Goal: Register for event/course

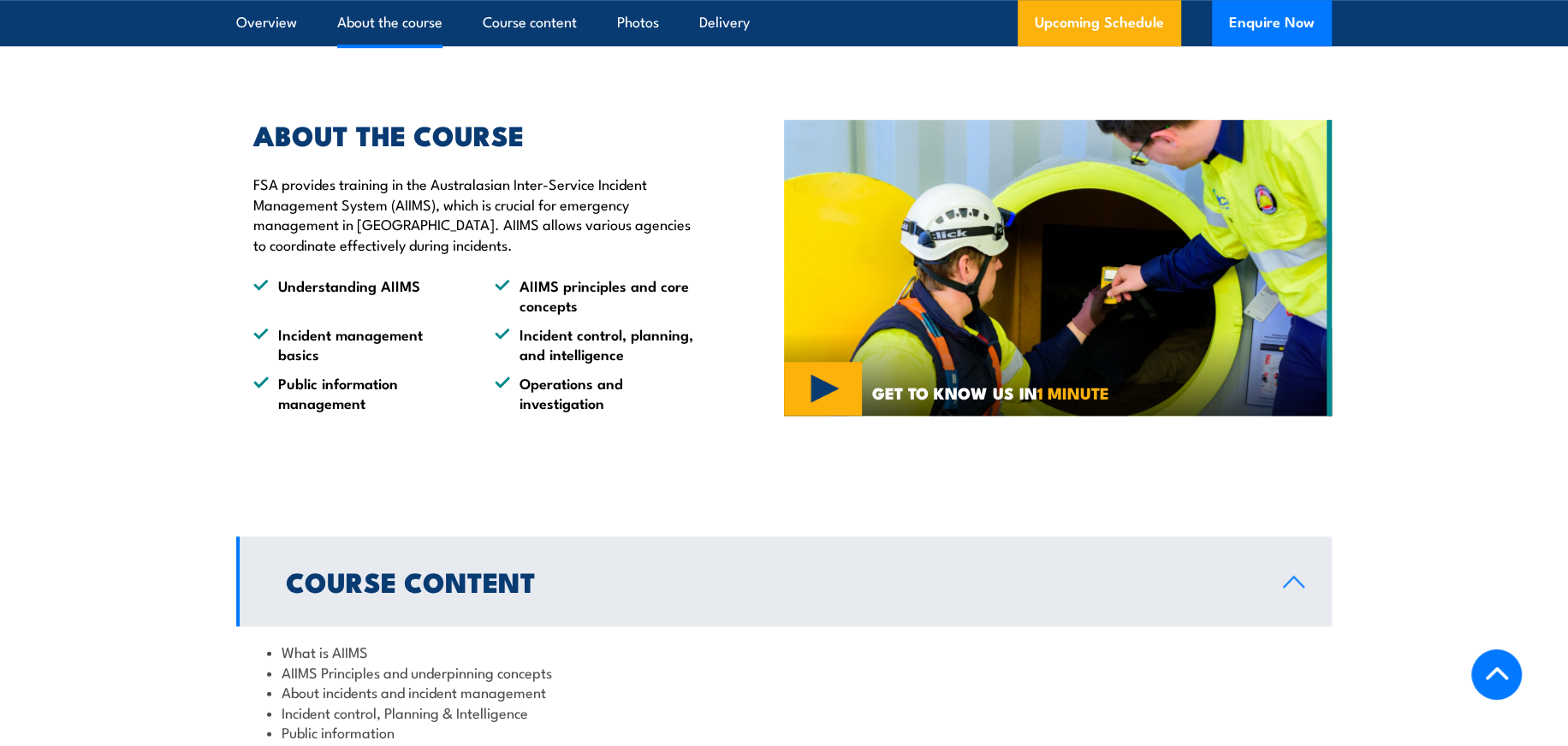
scroll to position [1141, 0]
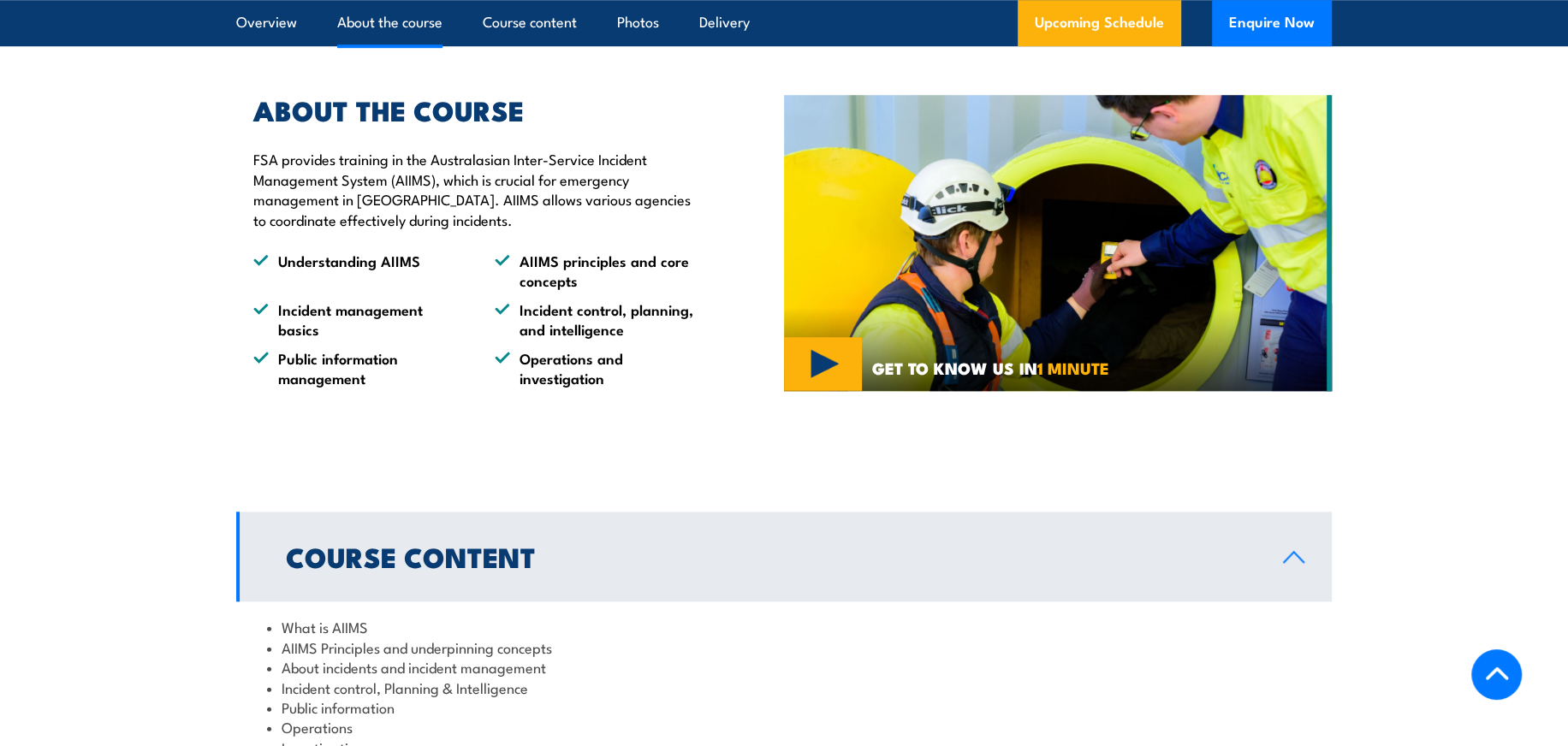
click at [337, 410] on div "ABOUT THE COURSE FSA provides training in the Australasian Inter-Service Incide…" at bounding box center [510, 242] width 548 height 376
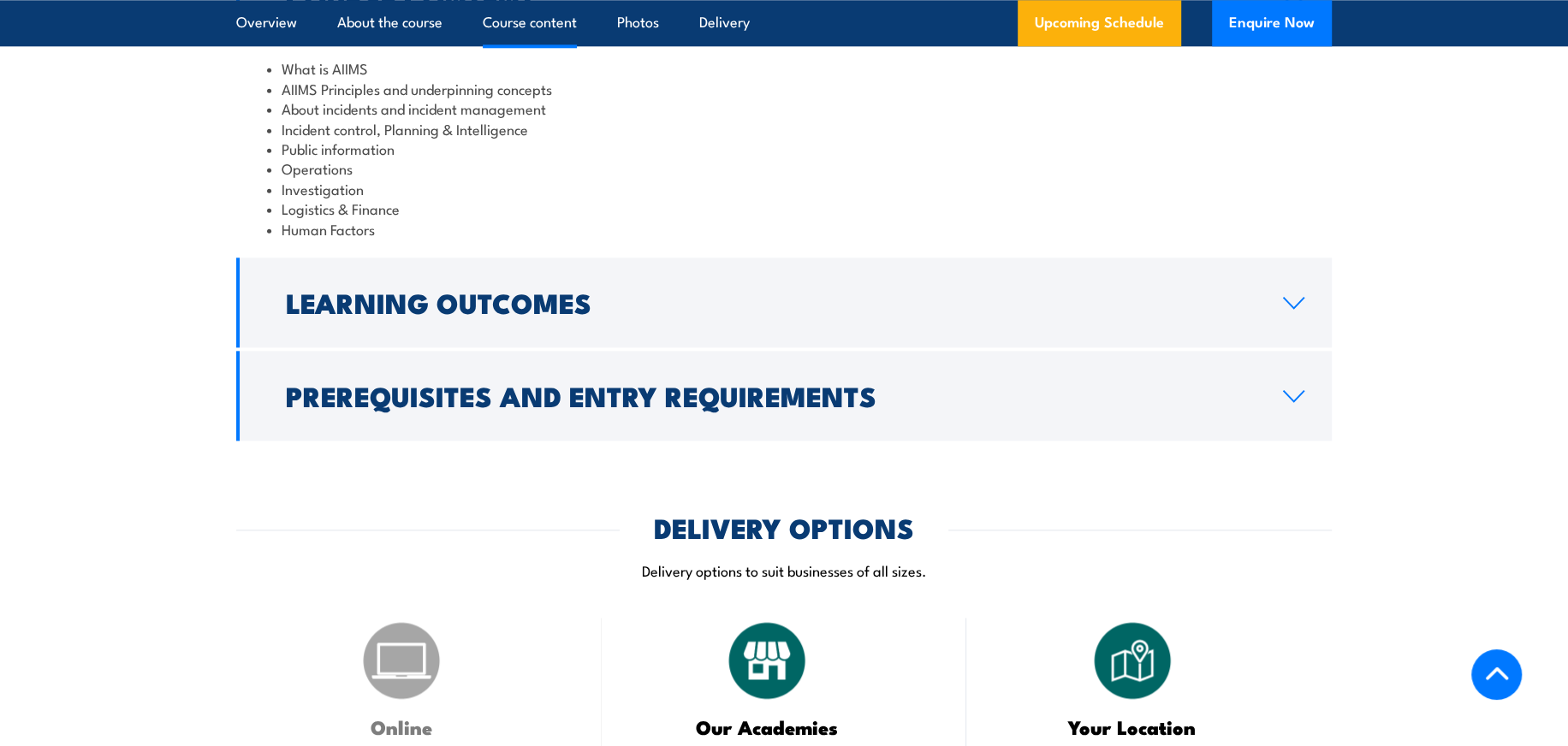
scroll to position [1712, 0]
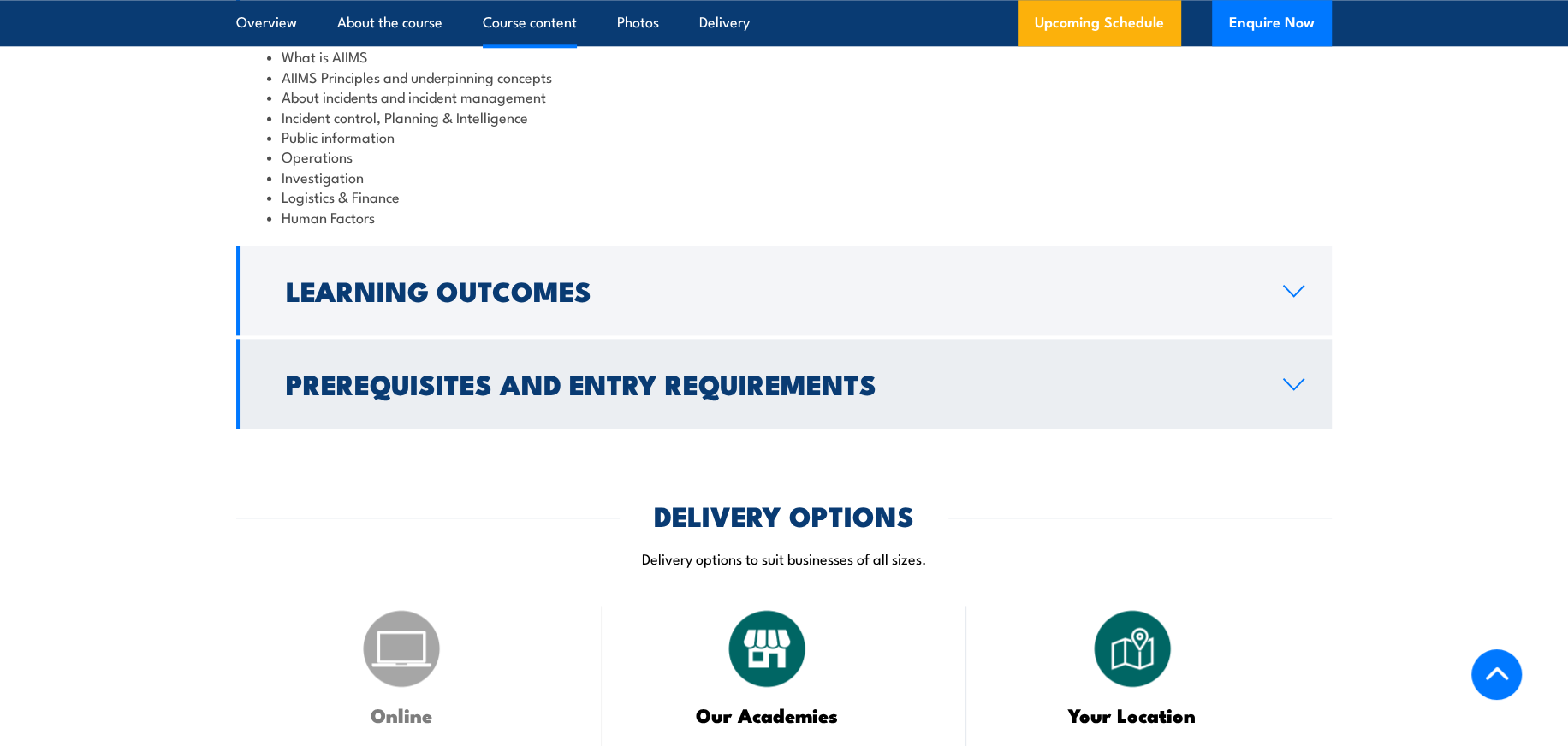
click at [455, 371] on h2 "Prerequisites and Entry Requirements" at bounding box center [770, 383] width 970 height 24
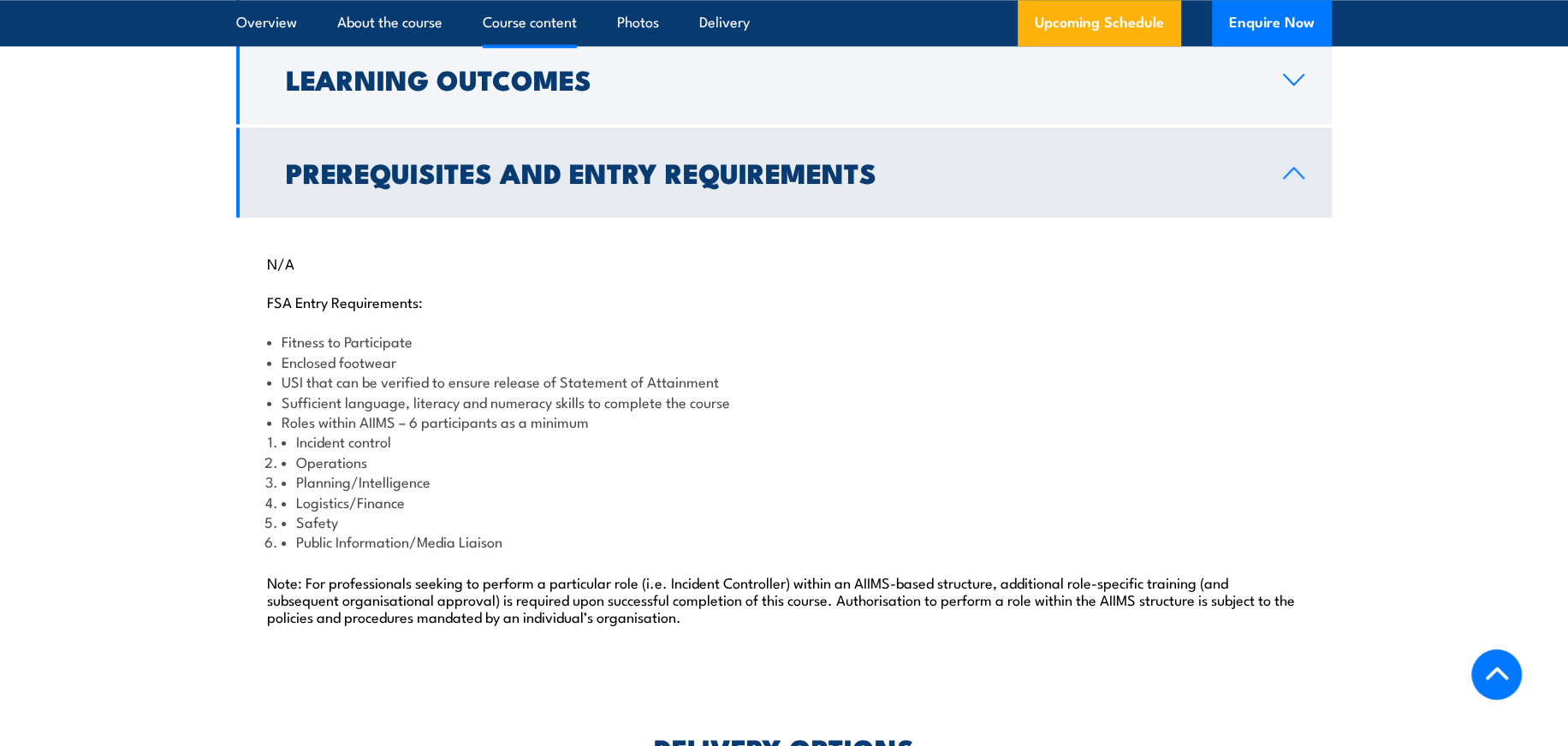
click at [603, 412] on li "Roles within AIIMS – 6 participants as a minimum Incident control Operations Pl…" at bounding box center [784, 482] width 1035 height 141
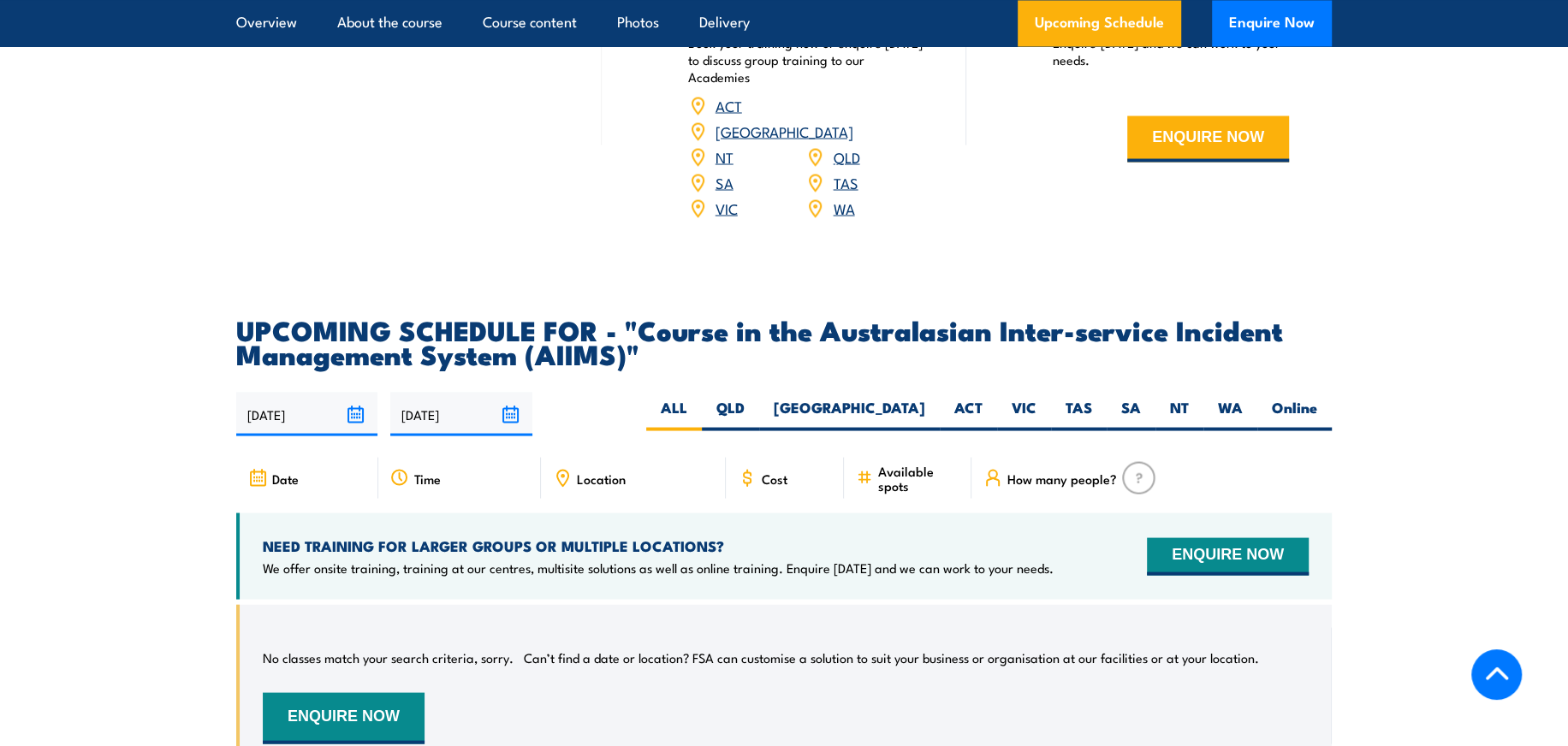
scroll to position [2852, 0]
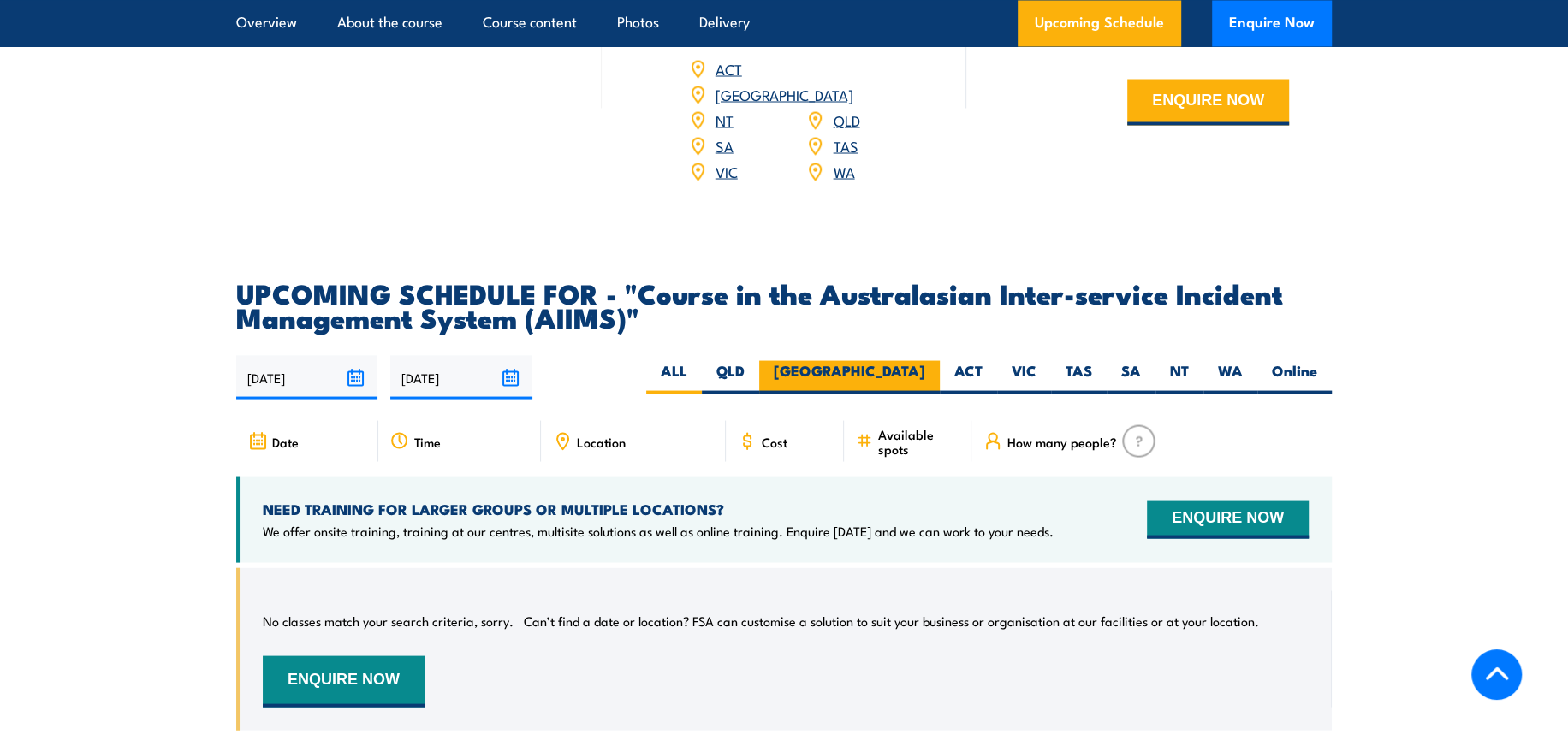
click at [909, 360] on label "[GEOGRAPHIC_DATA]" at bounding box center [850, 377] width 180 height 33
click at [925, 360] on input "[GEOGRAPHIC_DATA]" at bounding box center [931, 366] width 11 height 11
radio input "true"
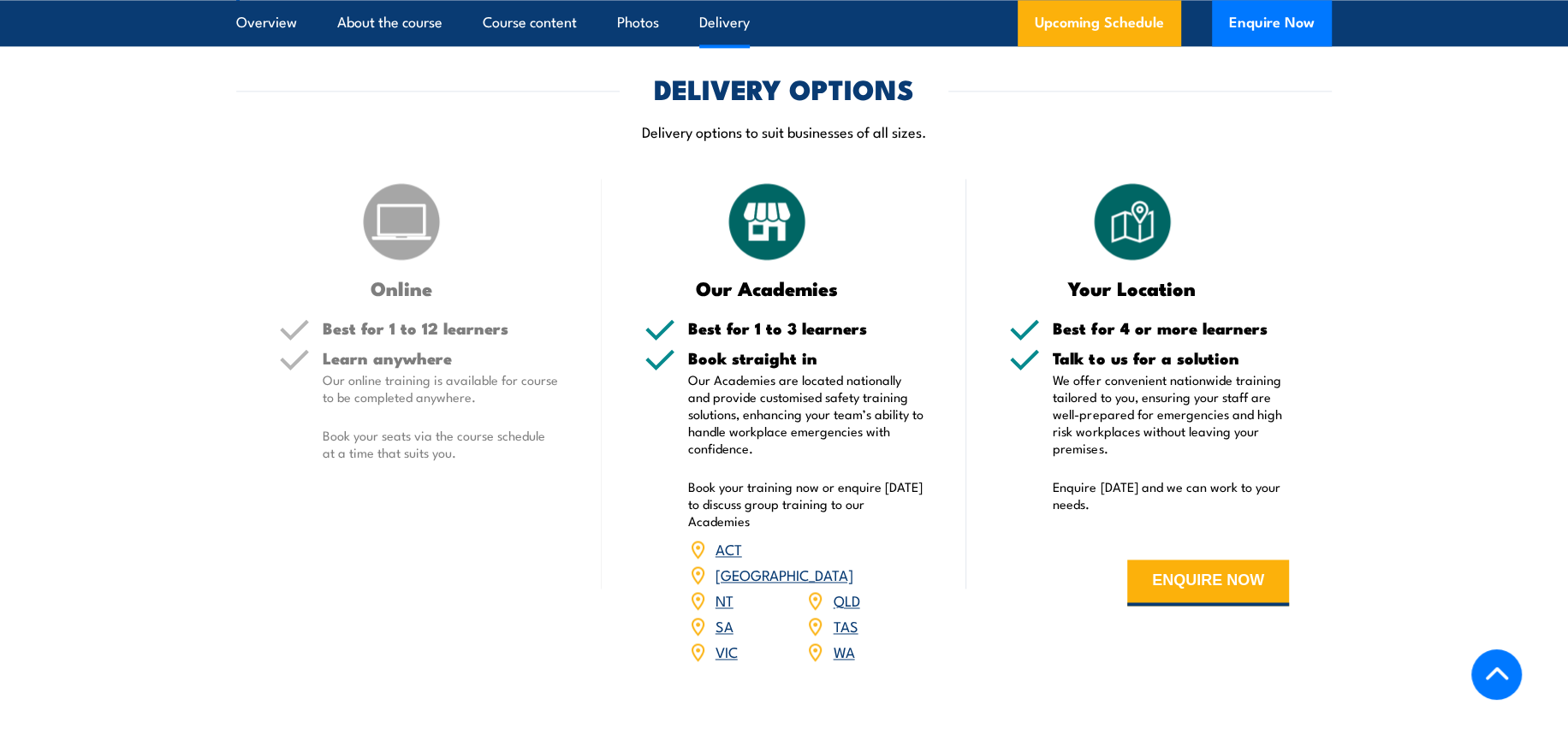
scroll to position [1997, 0]
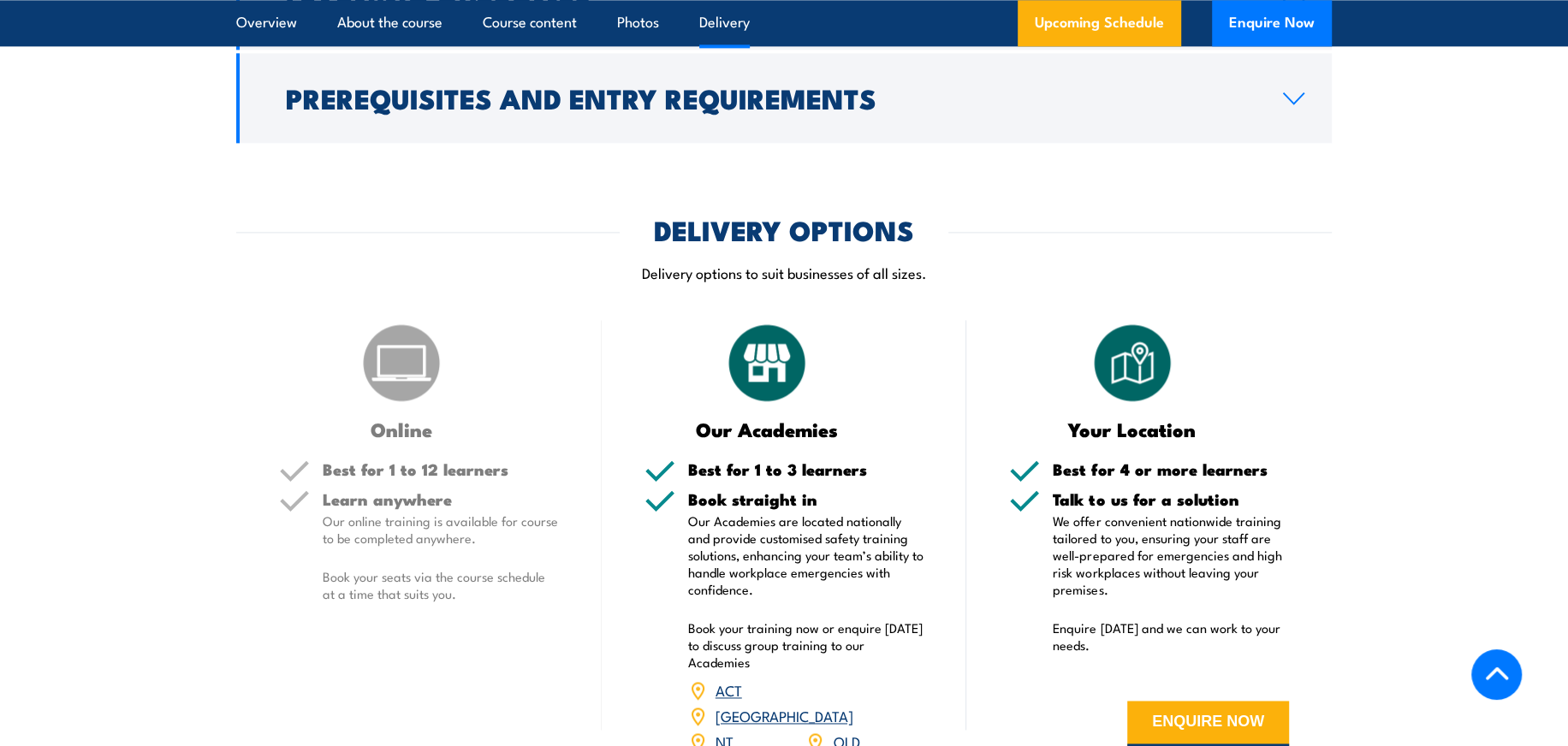
click at [422, 426] on div "Online Best for 1 to 12 learners Learn anywhere Our online training is availabl…" at bounding box center [419, 573] width 366 height 507
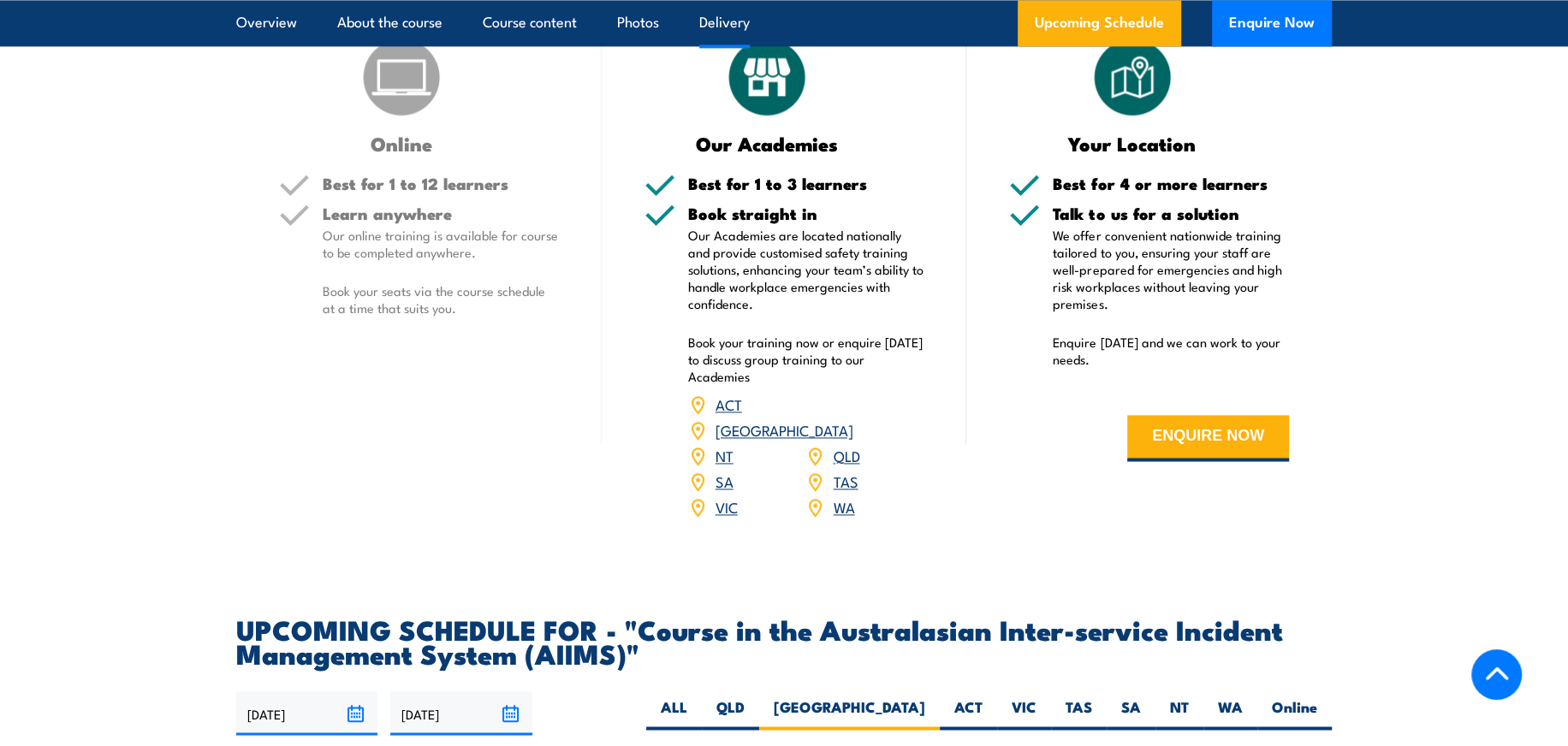
click at [852, 420] on link "[GEOGRAPHIC_DATA]" at bounding box center [784, 430] width 138 height 21
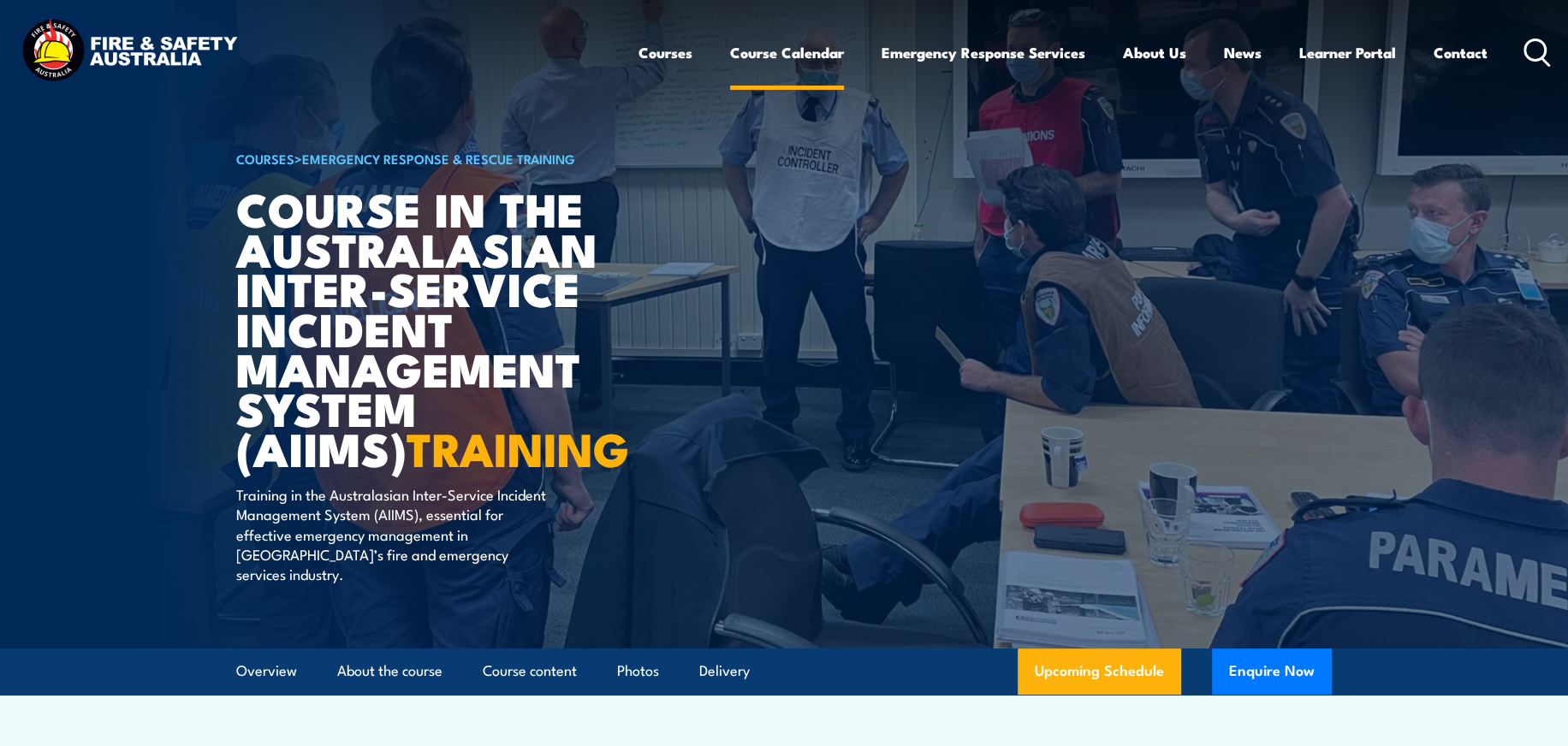
click at [798, 50] on link "Course Calendar" at bounding box center [787, 52] width 114 height 45
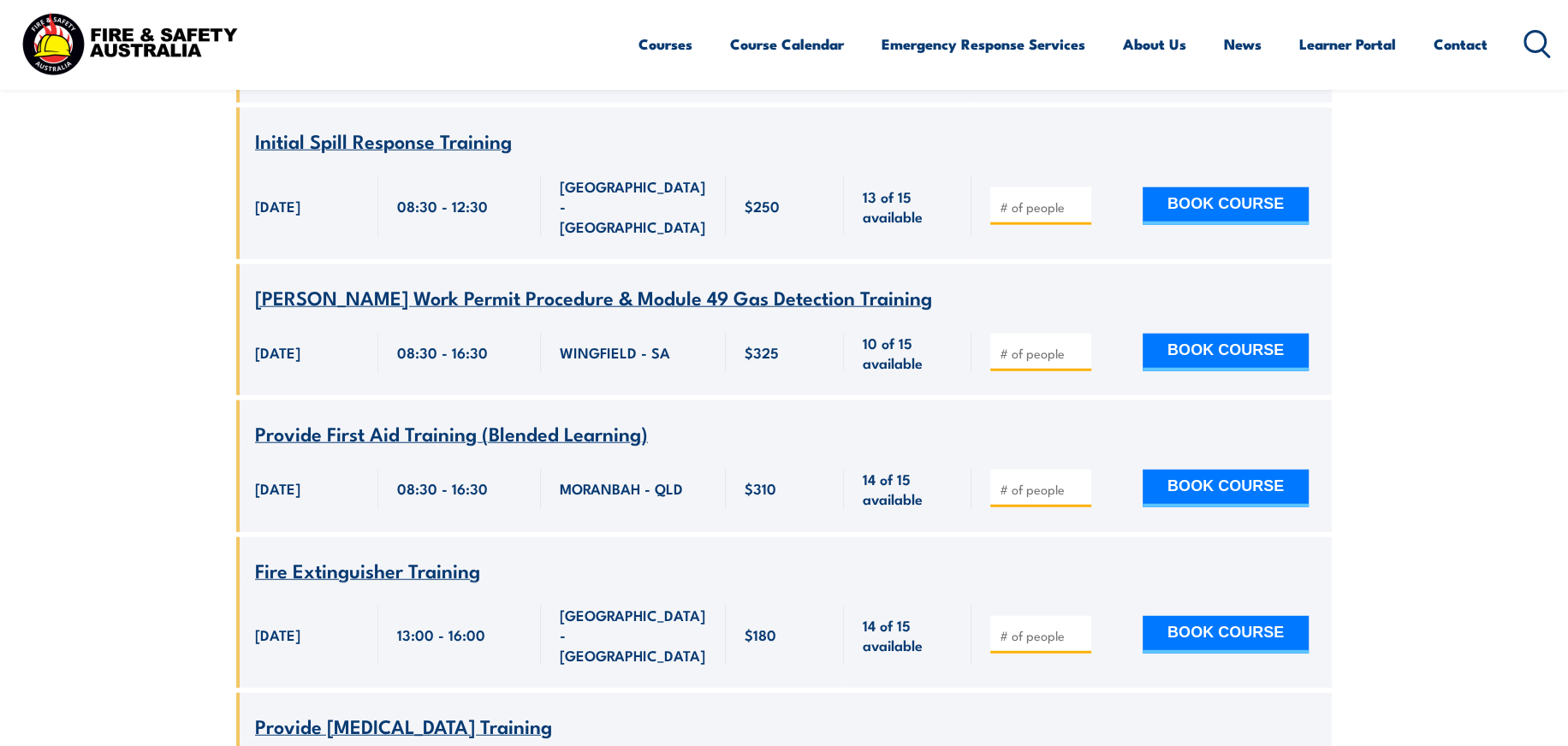
scroll to position [9985, 0]
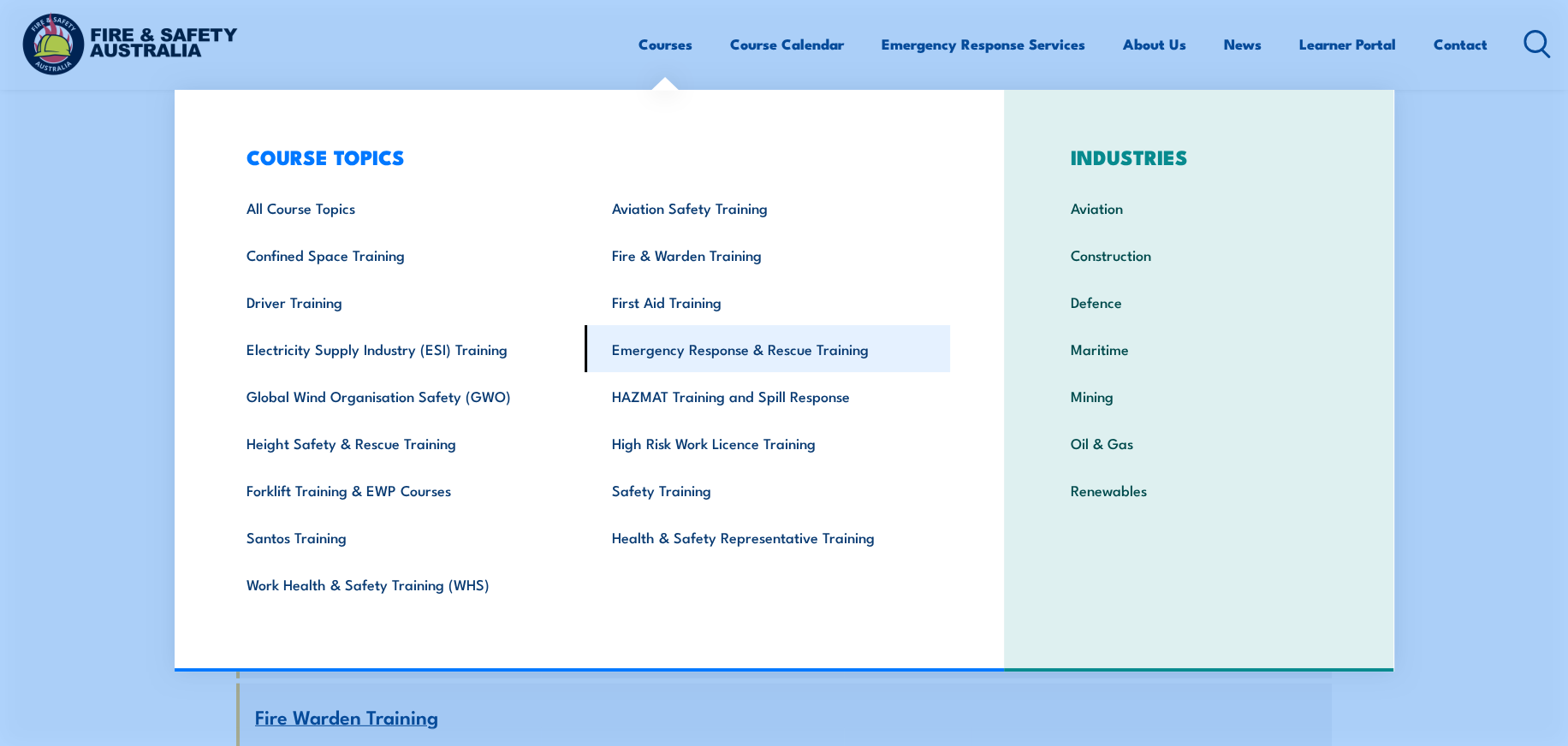
click at [684, 349] on link "Emergency Response & Rescue Training" at bounding box center [768, 349] width 366 height 47
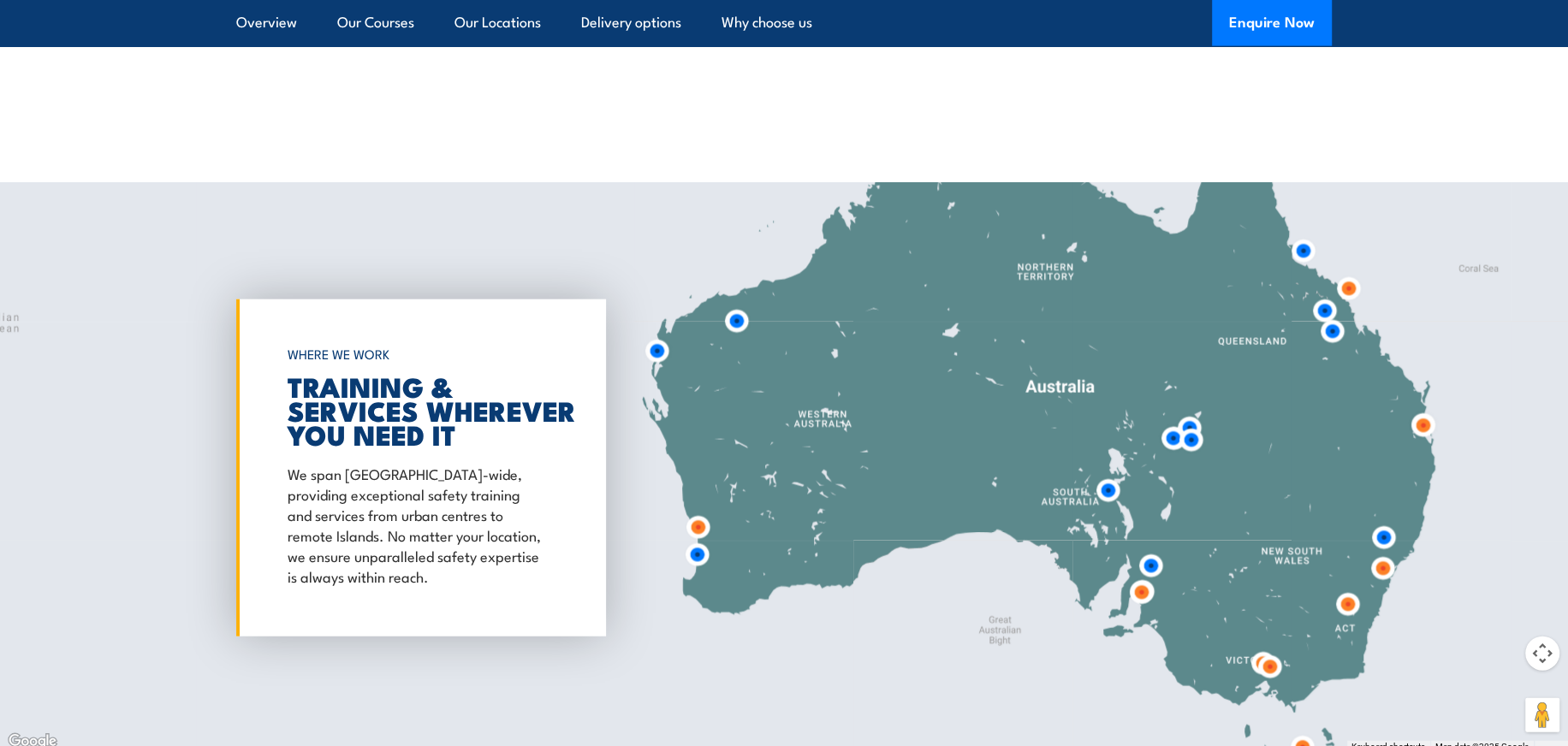
scroll to position [3424, 0]
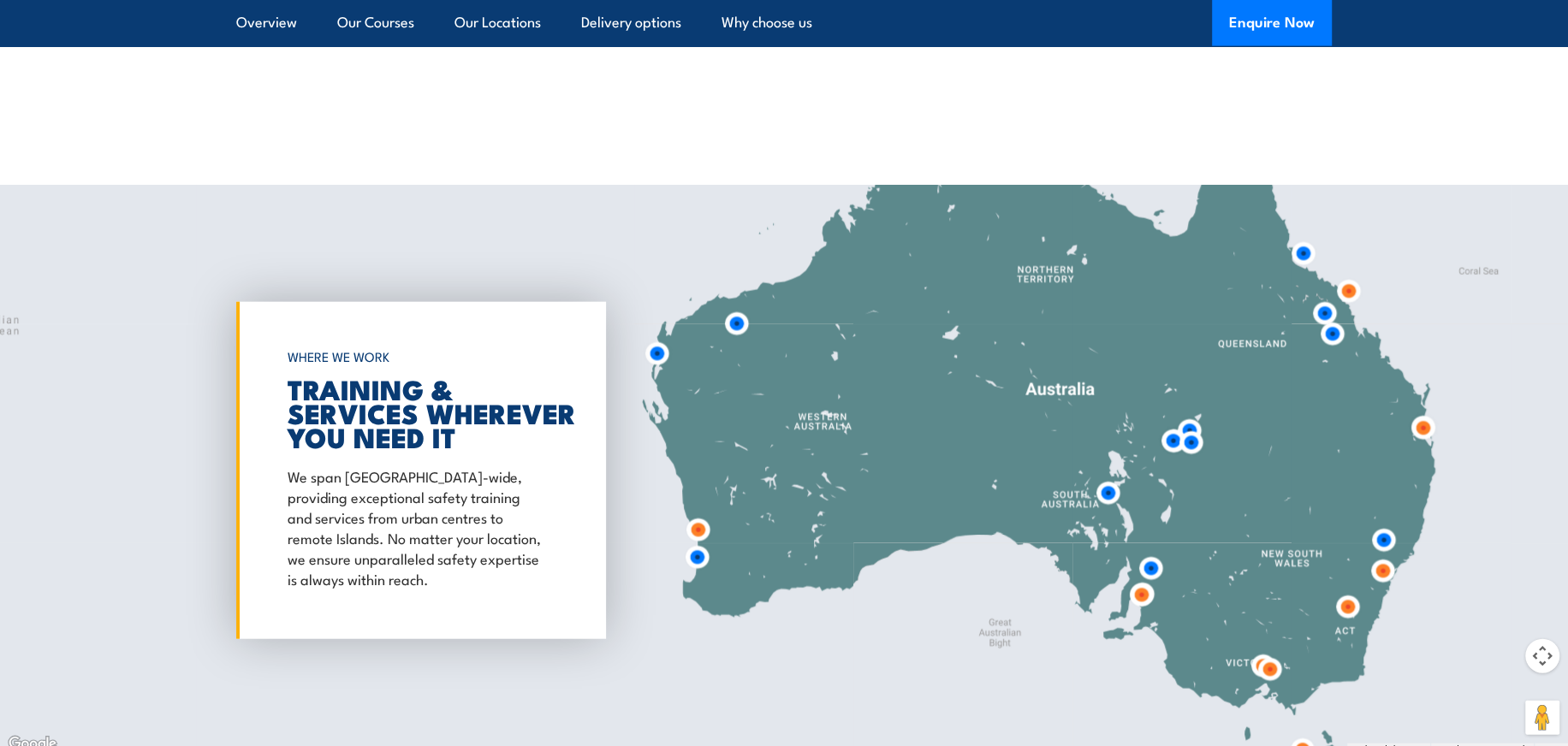
click at [1385, 556] on img at bounding box center [1382, 571] width 32 height 32
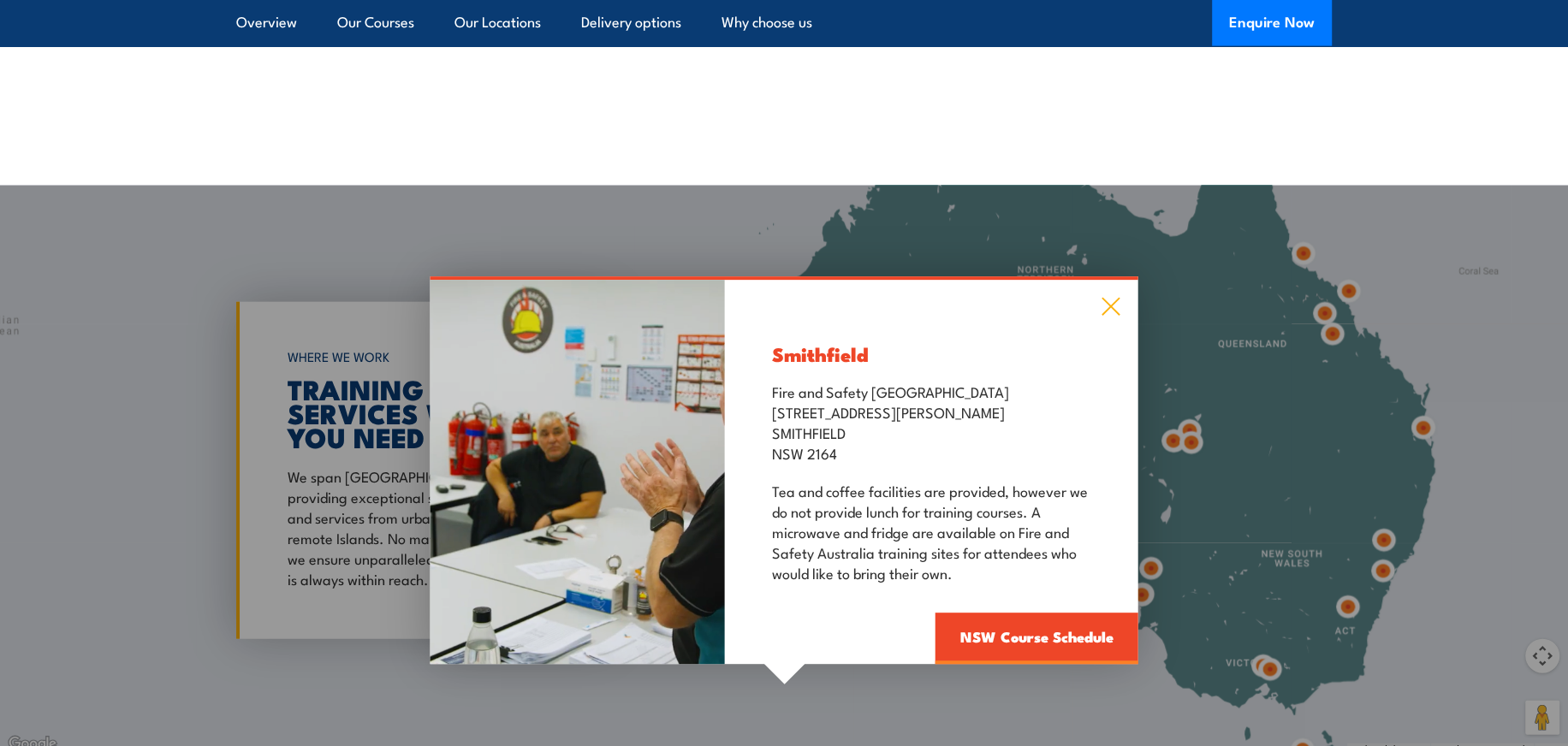
click at [1109, 298] on icon at bounding box center [1112, 307] width 18 height 18
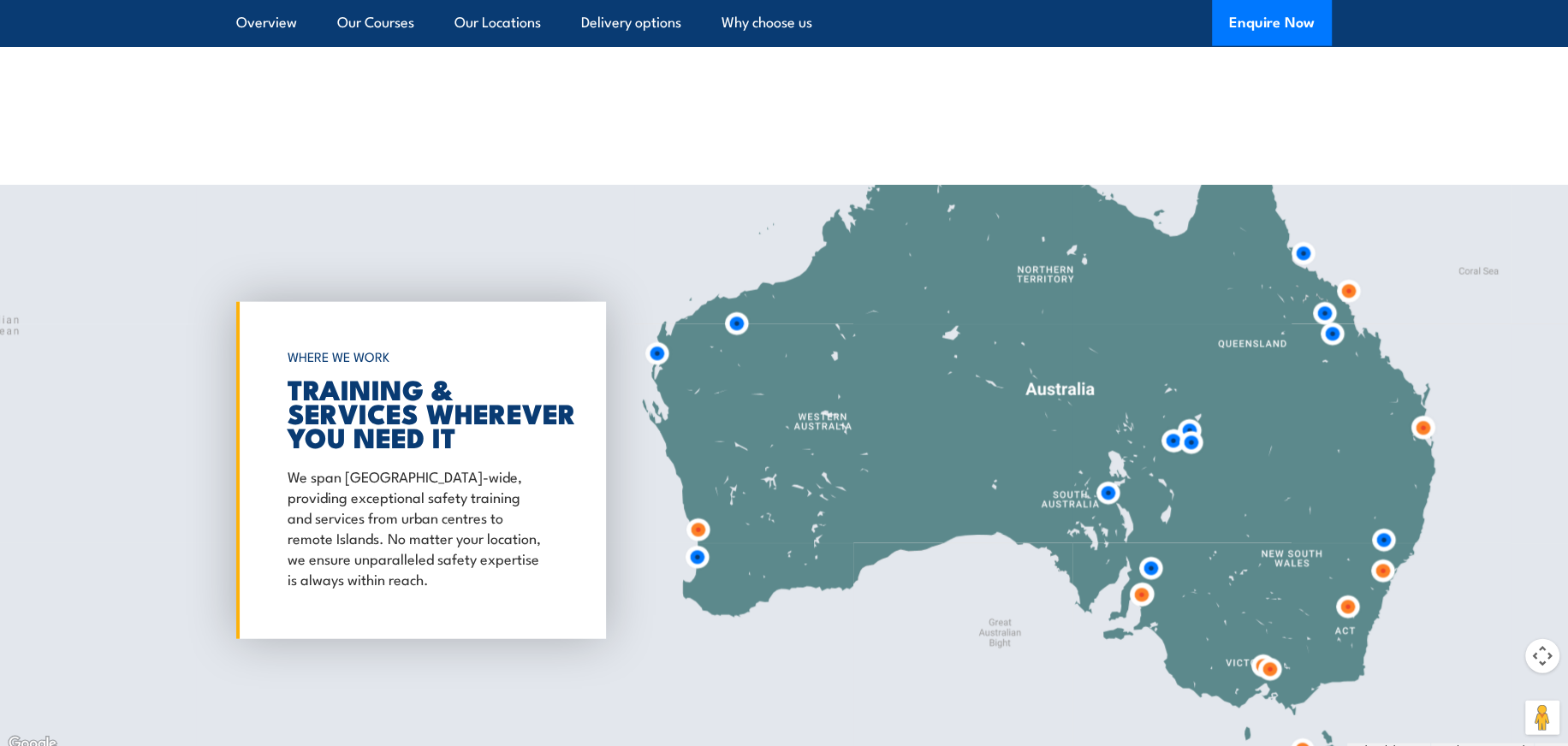
click at [1387, 525] on img at bounding box center [1383, 540] width 32 height 32
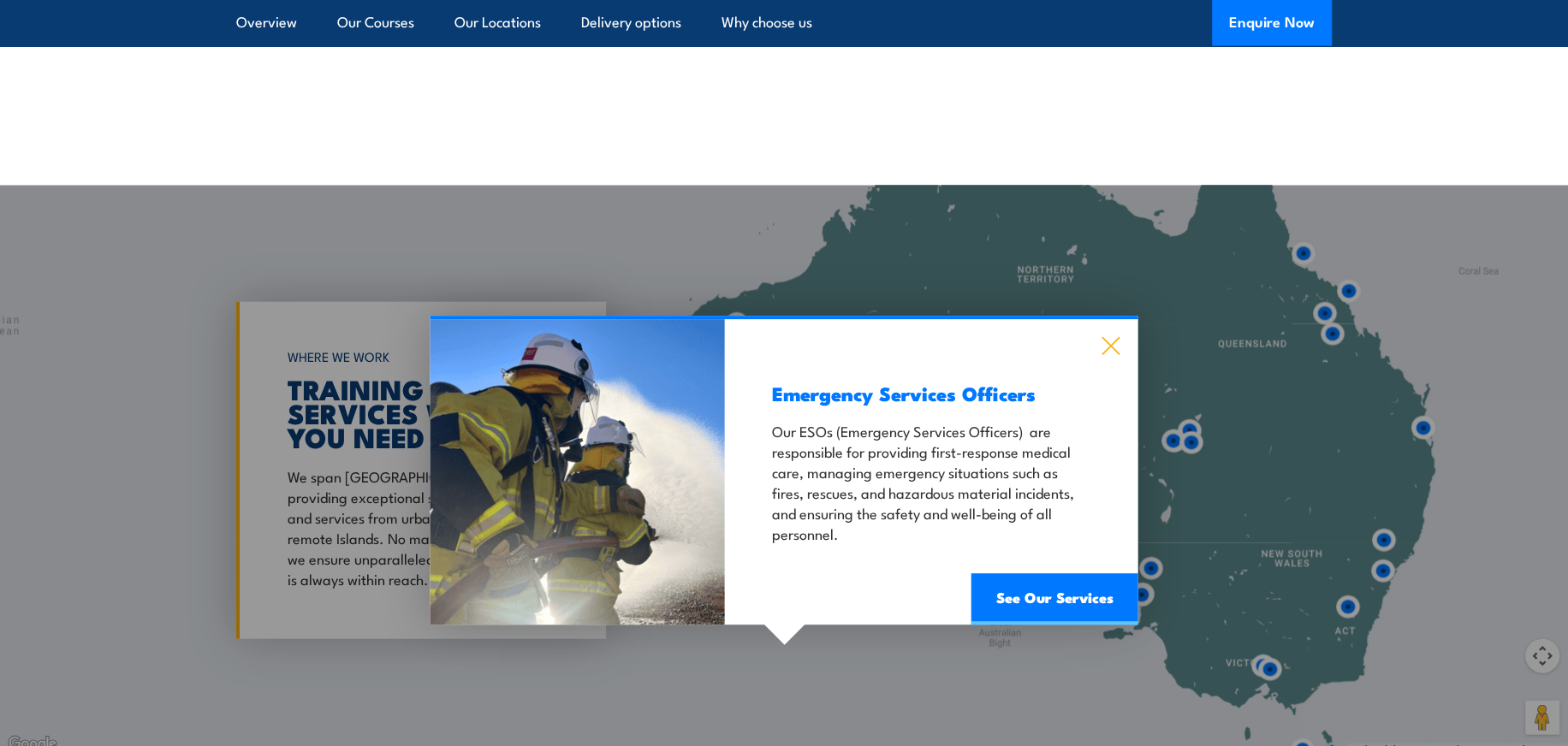
click at [1108, 336] on icon at bounding box center [1112, 345] width 20 height 19
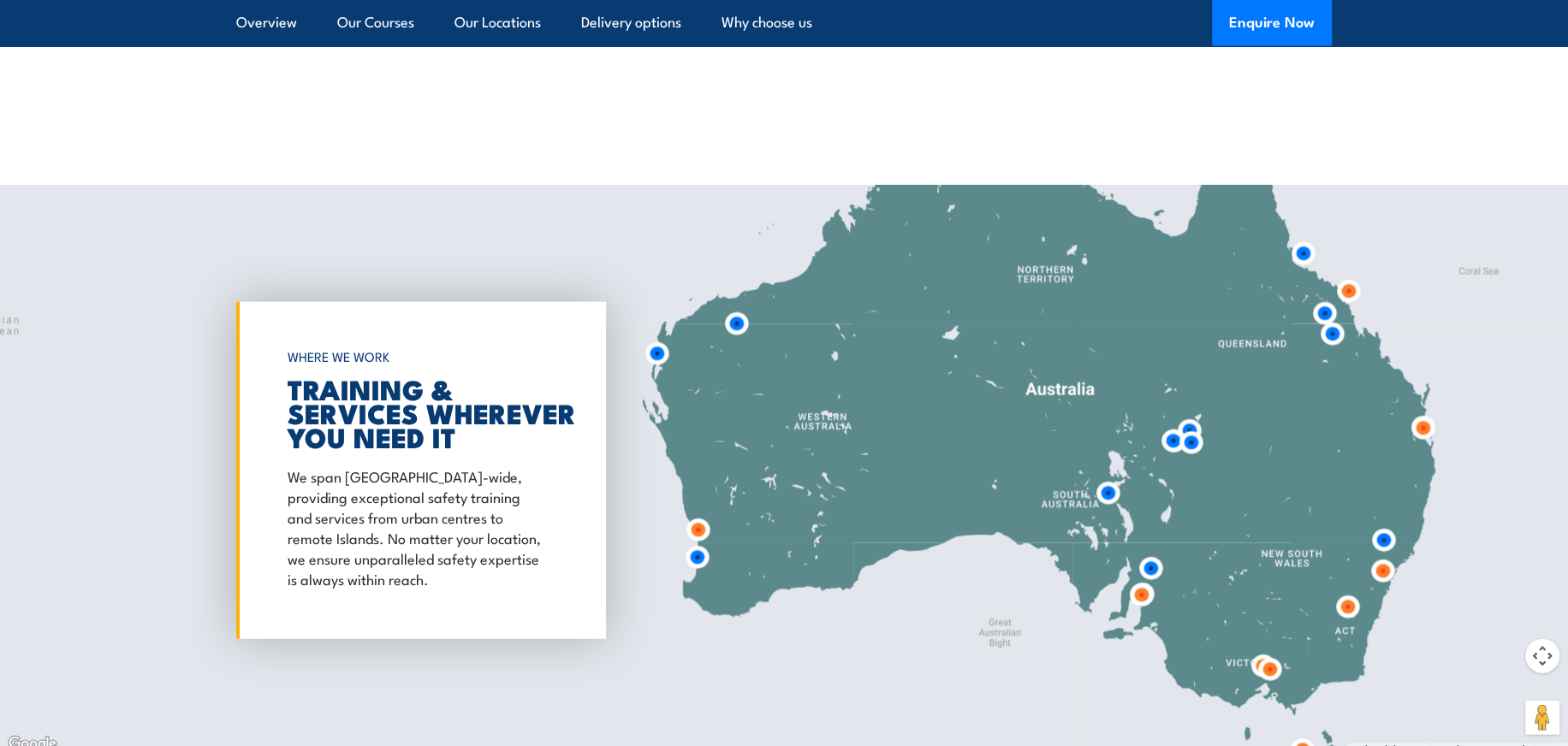
click at [1349, 591] on img at bounding box center [1347, 606] width 32 height 32
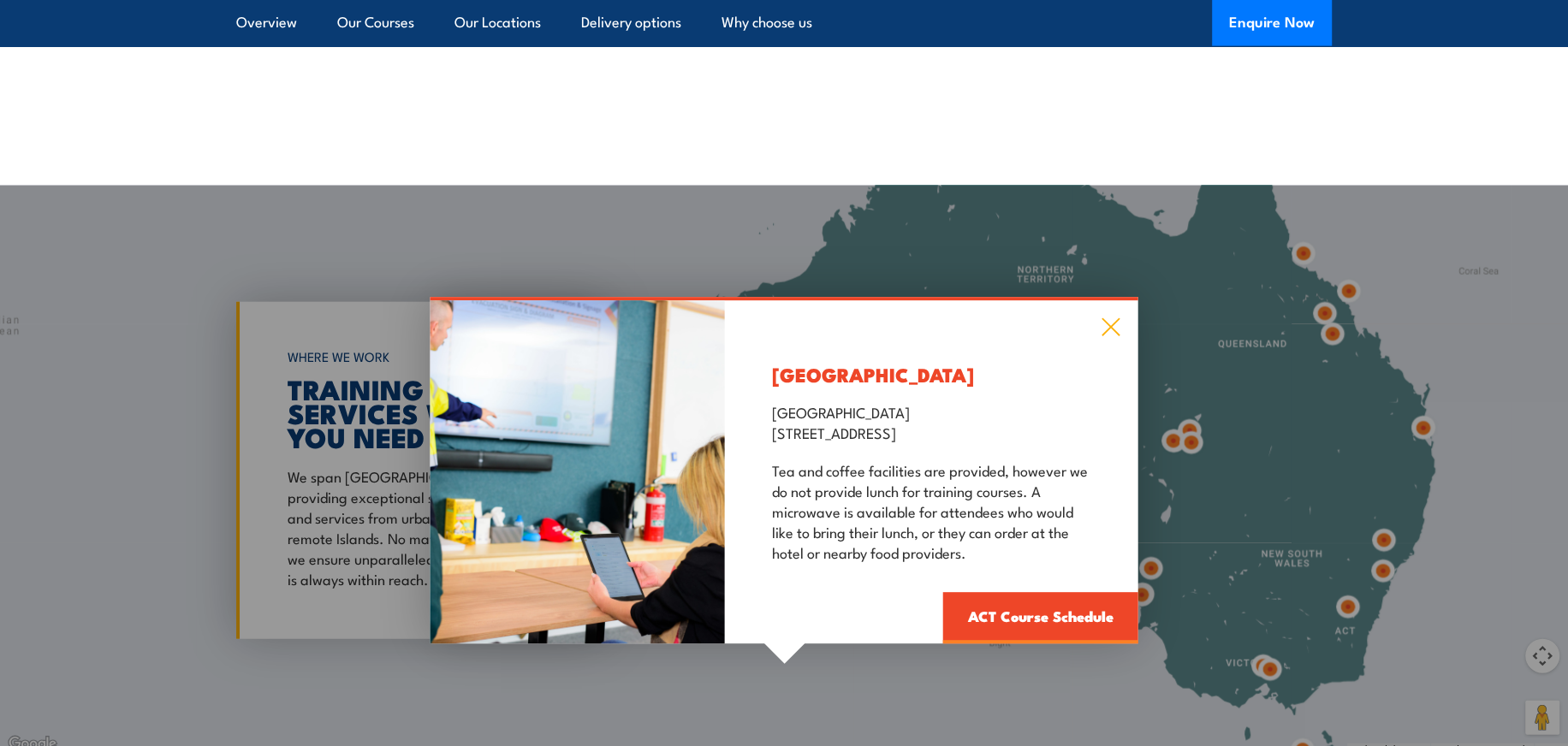
click at [1116, 317] on icon at bounding box center [1112, 326] width 20 height 19
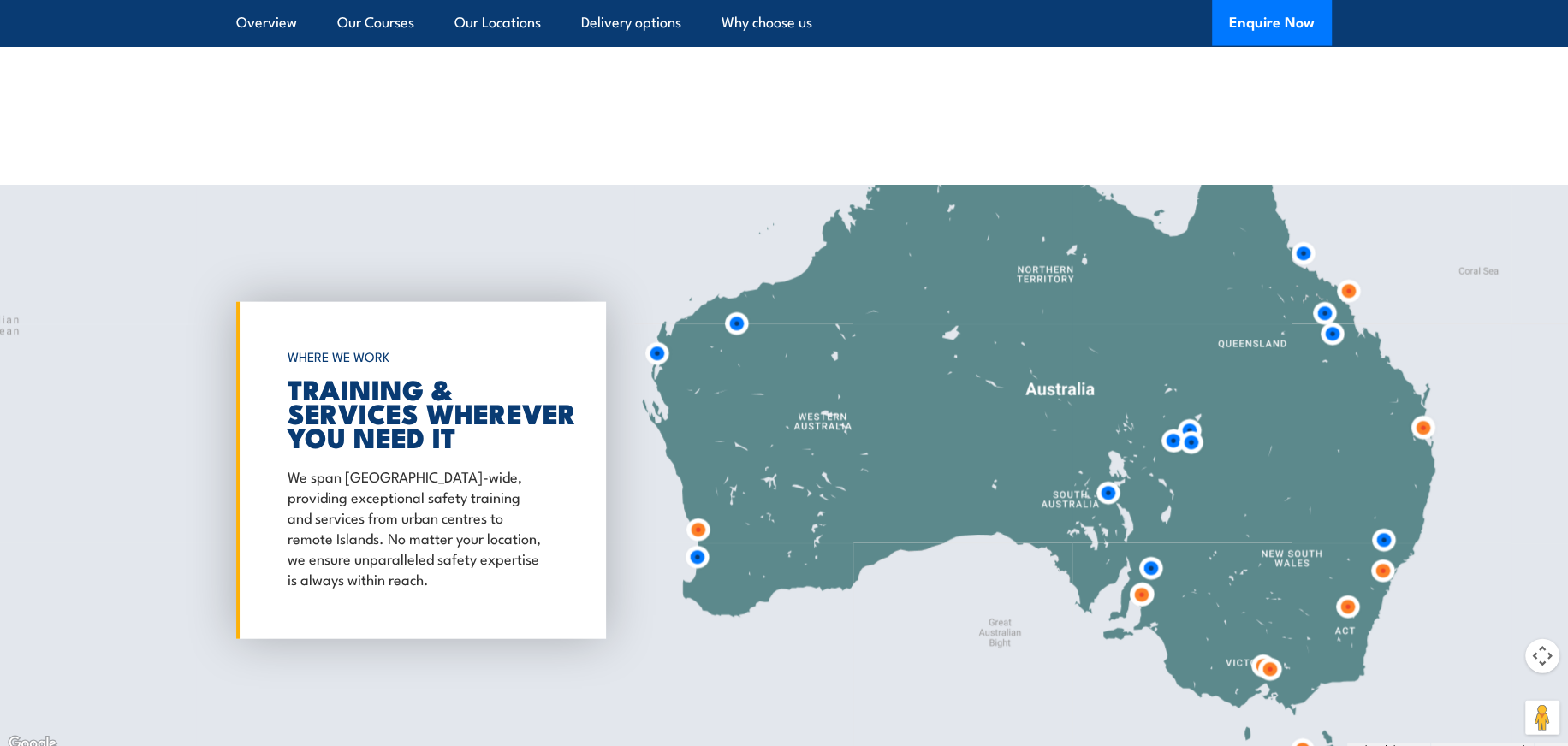
click at [702, 514] on img at bounding box center [697, 530] width 32 height 32
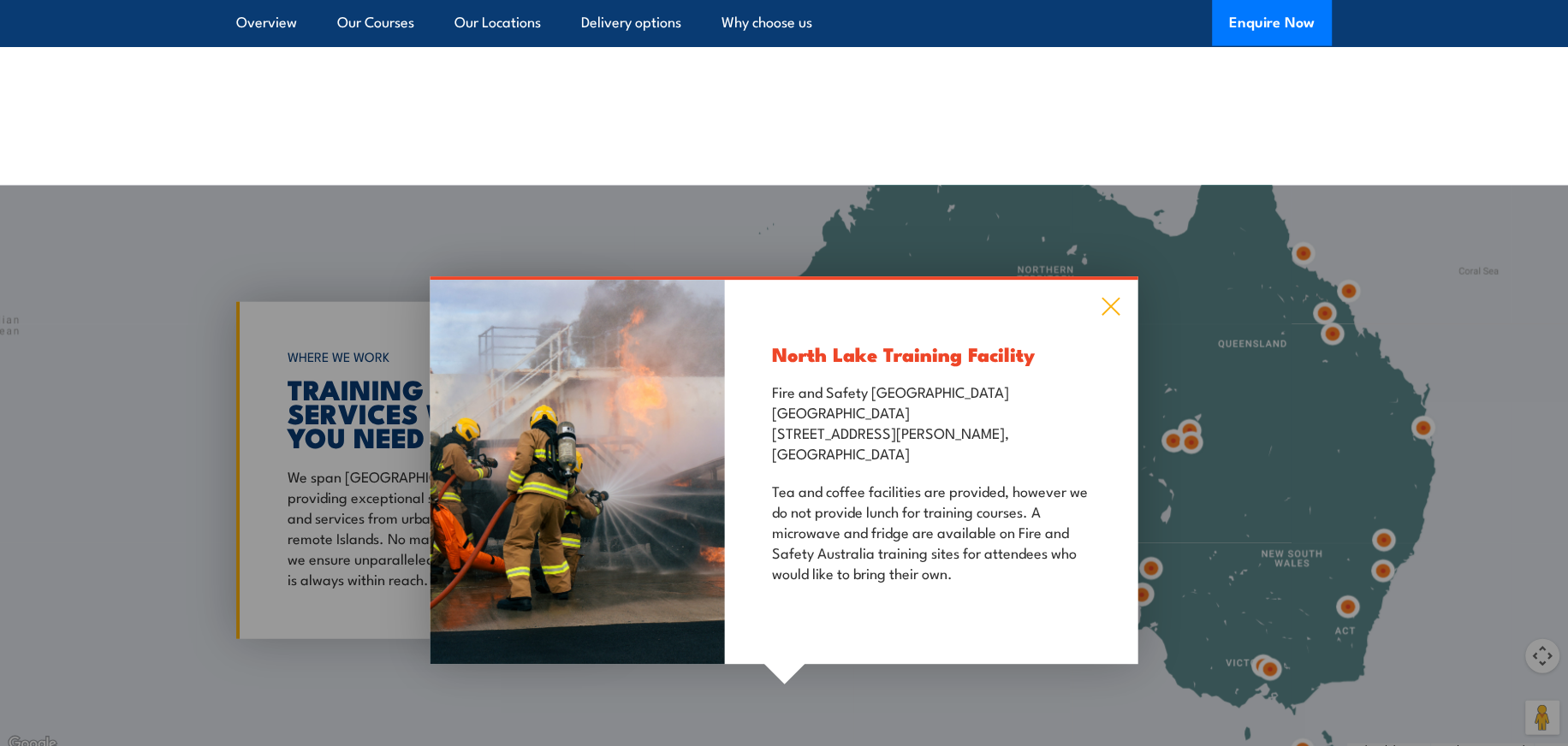
click at [1105, 297] on icon at bounding box center [1112, 306] width 20 height 19
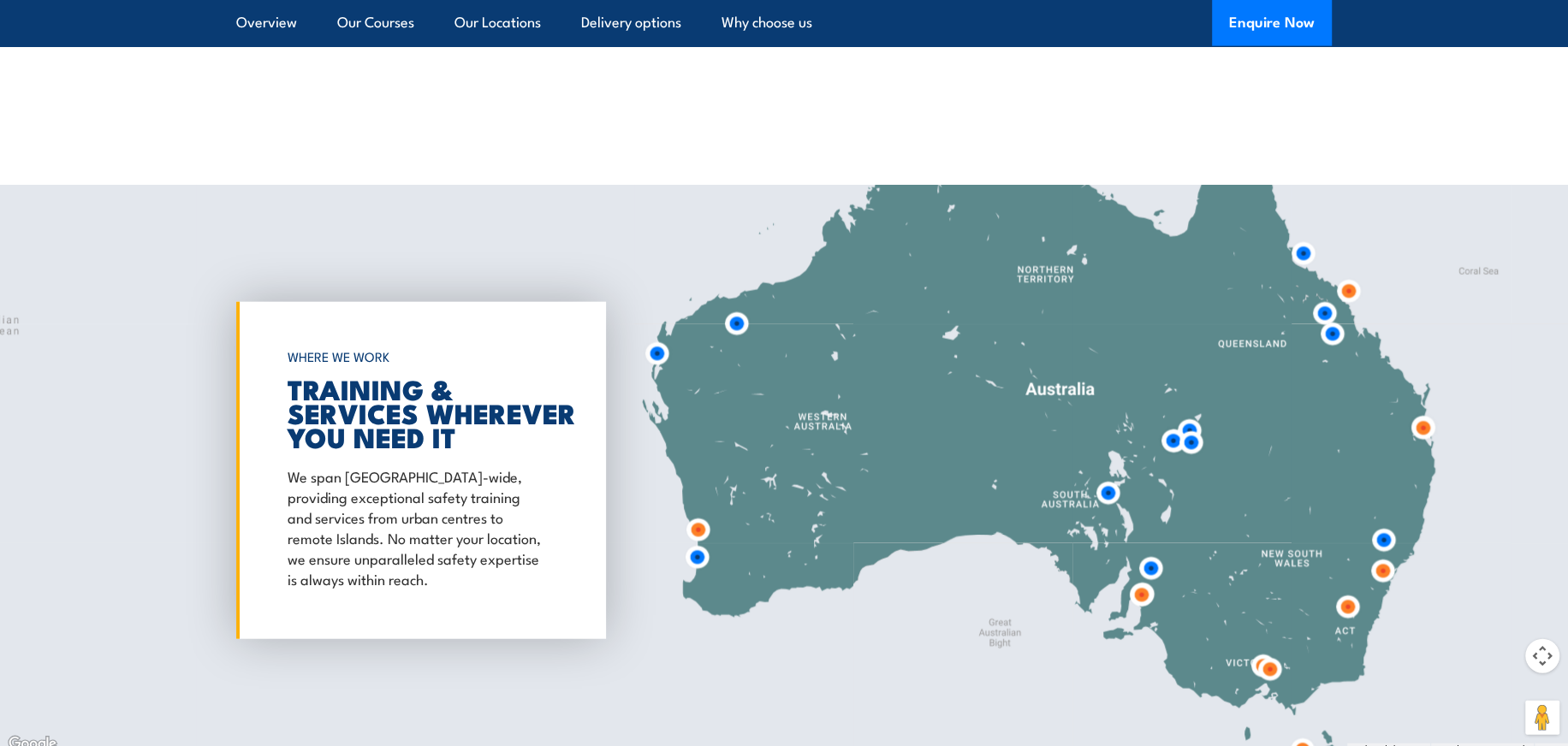
click at [695, 541] on img at bounding box center [697, 557] width 32 height 32
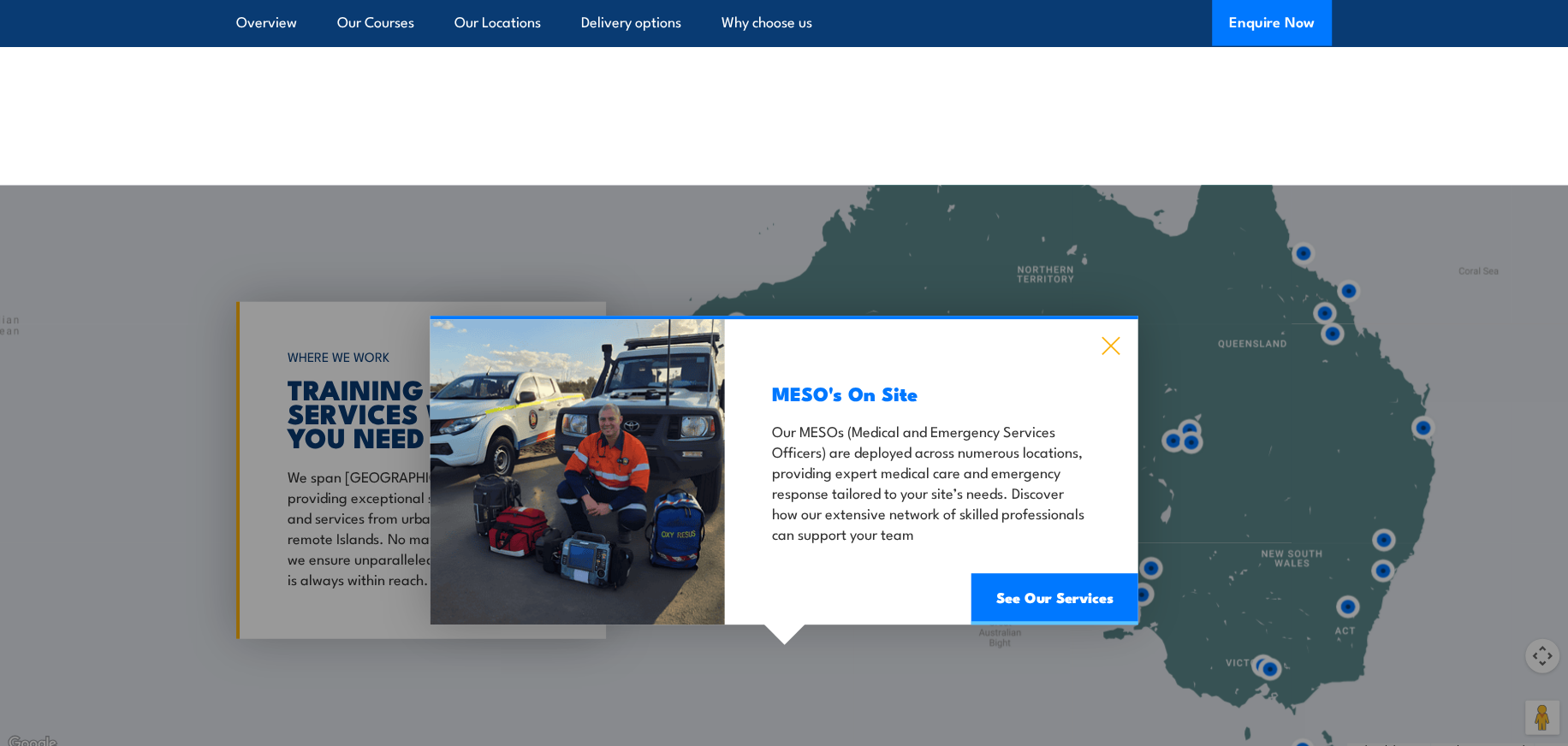
click at [1105, 336] on icon at bounding box center [1112, 345] width 20 height 19
